Goal: Task Accomplishment & Management: Use online tool/utility

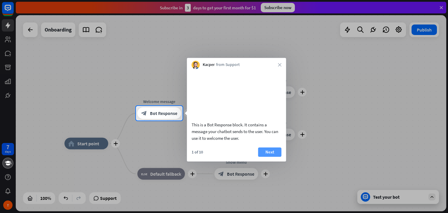
click at [262, 157] on button "Next" at bounding box center [269, 151] width 23 height 9
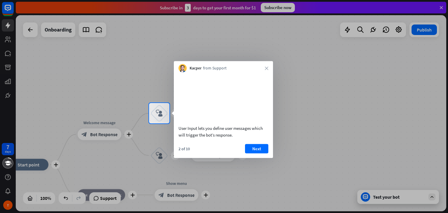
click at [262, 153] on button "Next" at bounding box center [256, 148] width 23 height 9
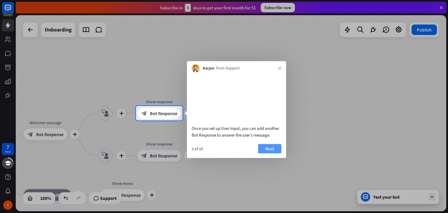
click at [263, 153] on button "Next" at bounding box center [269, 148] width 23 height 9
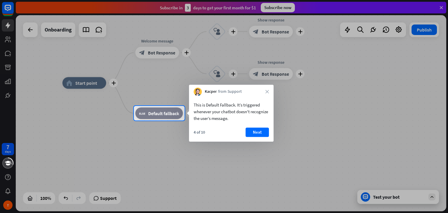
click at [393, 195] on div at bounding box center [224, 167] width 448 height 93
click at [434, 196] on div at bounding box center [224, 167] width 448 height 93
click at [428, 196] on div at bounding box center [224, 167] width 448 height 93
click at [366, 198] on div at bounding box center [224, 167] width 448 height 93
click at [7, 28] on div at bounding box center [224, 53] width 448 height 106
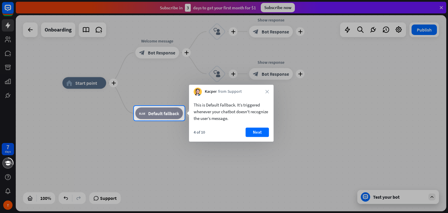
click at [7, 8] on div at bounding box center [224, 53] width 448 height 106
click at [421, 32] on div at bounding box center [224, 53] width 448 height 106
click at [360, 29] on div at bounding box center [224, 53] width 448 height 106
drag, startPoint x: 360, startPoint y: 29, endPoint x: 441, endPoint y: 13, distance: 82.8
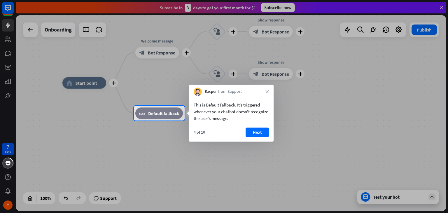
click at [361, 29] on div at bounding box center [224, 53] width 448 height 106
click at [442, 6] on div at bounding box center [224, 53] width 448 height 106
click at [252, 130] on button "Next" at bounding box center [257, 132] width 23 height 9
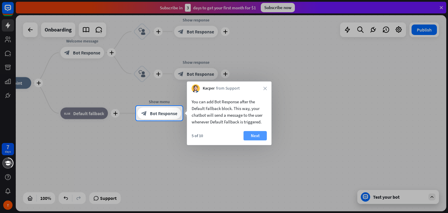
click at [258, 138] on button "Next" at bounding box center [255, 135] width 23 height 9
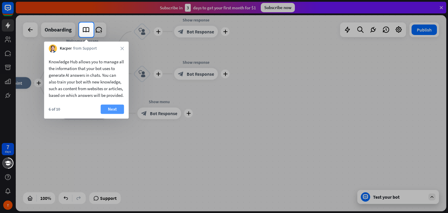
click at [120, 114] on button "Next" at bounding box center [112, 108] width 23 height 9
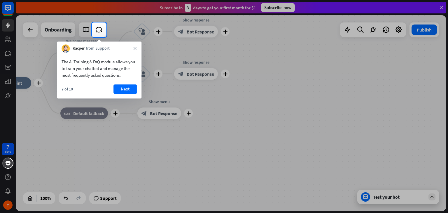
click at [128, 84] on div "The AI Training & FAQ module allows you to train your chatbot and manage the mo…" at bounding box center [99, 76] width 85 height 46
click at [128, 89] on button "Next" at bounding box center [125, 88] width 23 height 9
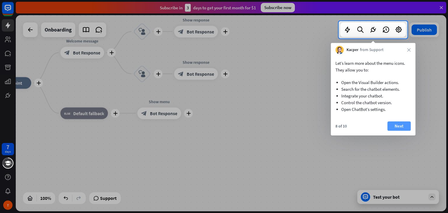
click at [394, 126] on button "Next" at bounding box center [399, 125] width 23 height 9
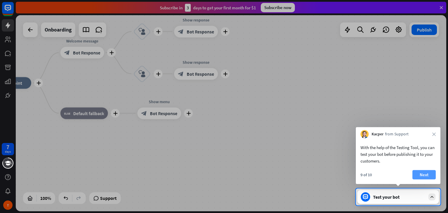
click at [430, 175] on button "Next" at bounding box center [424, 174] width 23 height 9
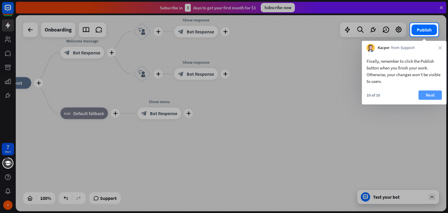
click at [425, 94] on button "Next" at bounding box center [430, 94] width 23 height 9
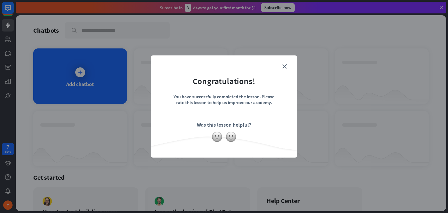
click at [284, 69] on form "Congratulations! You have successfully completed the lesson. Please rate this l…" at bounding box center [223, 98] width 131 height 70
click at [284, 66] on icon "close" at bounding box center [284, 66] width 4 height 4
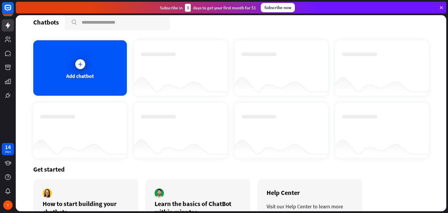
scroll to position [8, 0]
click at [161, 68] on div at bounding box center [181, 63] width 80 height 20
click at [103, 76] on div "Add chatbot" at bounding box center [80, 67] width 94 height 55
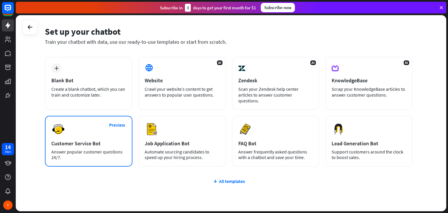
scroll to position [20, 0]
click at [94, 140] on div "Customer Service Bot" at bounding box center [88, 143] width 75 height 7
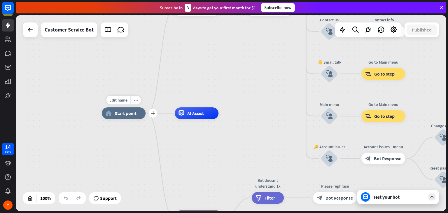
click at [121, 116] on span "Start point" at bounding box center [126, 113] width 22 height 6
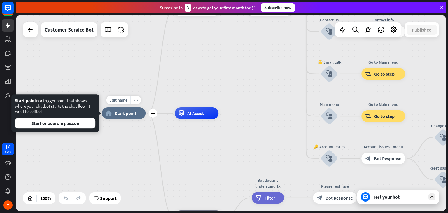
click at [121, 107] on div "Edit name more_horiz plus home_2 Start point" at bounding box center [124, 113] width 44 height 12
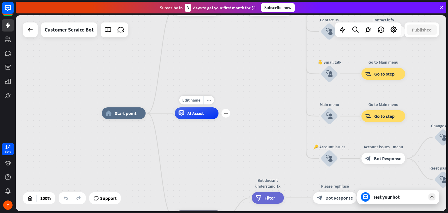
click at [214, 117] on div "AI Assist" at bounding box center [197, 113] width 44 height 12
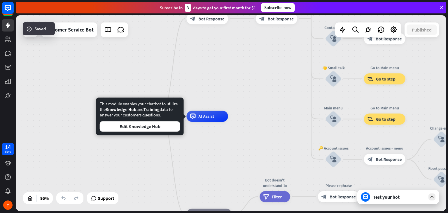
click at [442, 10] on div "Subscribe [DATE] to get your first month for $1 Subscribe now" at bounding box center [231, 8] width 431 height 12
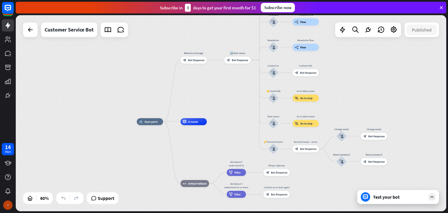
click at [4, 203] on div "T" at bounding box center [8, 205] width 12 height 12
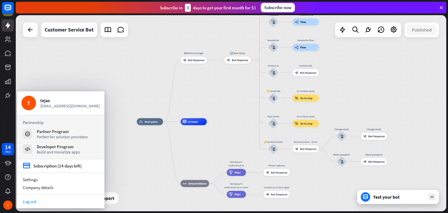
click at [34, 198] on link "Log out" at bounding box center [61, 202] width 88 height 8
